Goal: Find specific page/section: Find specific page/section

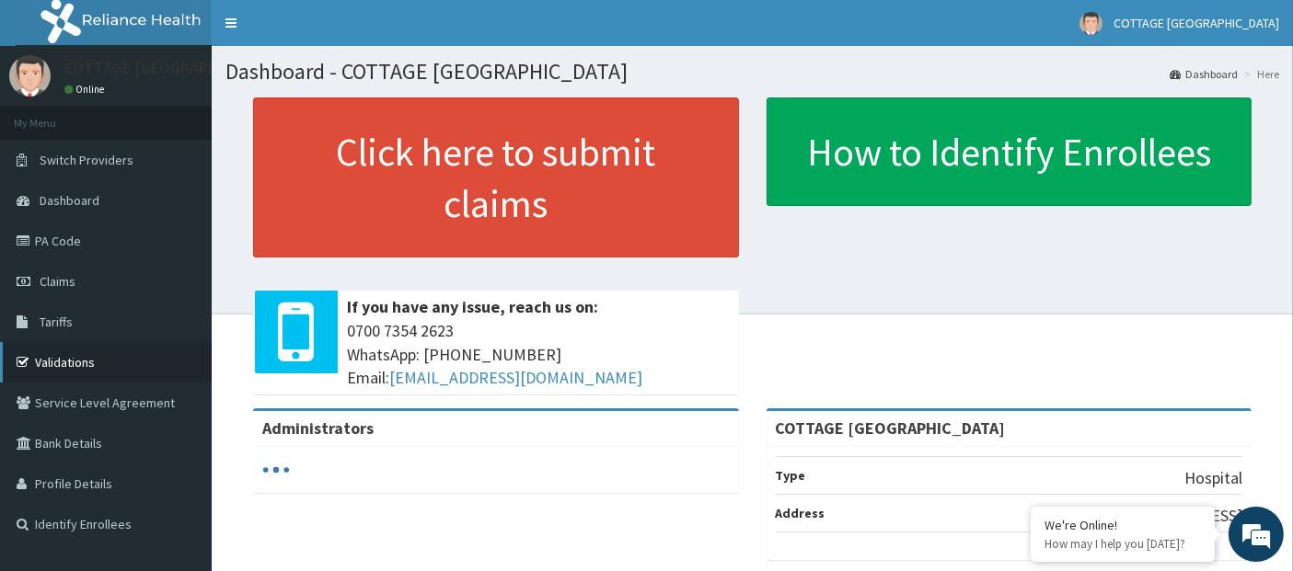
click at [55, 361] on link "Validations" at bounding box center [106, 362] width 212 height 40
click at [65, 369] on link "Validations" at bounding box center [106, 362] width 212 height 40
